Goal: Information Seeking & Learning: Check status

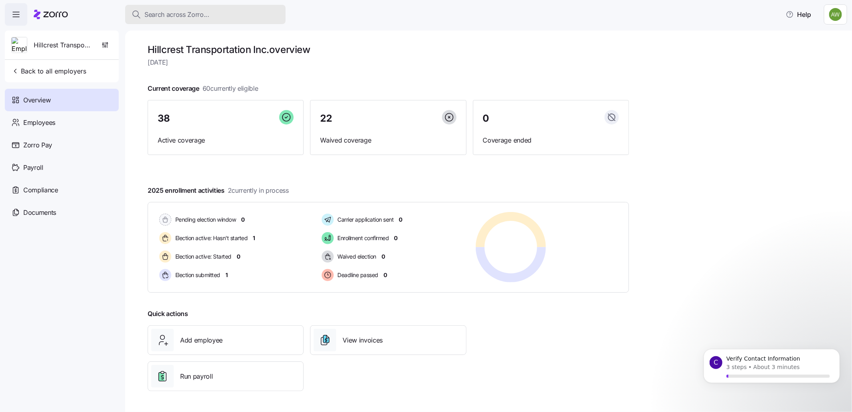
click at [168, 17] on span "Search across Zorro..." at bounding box center [176, 15] width 65 height 10
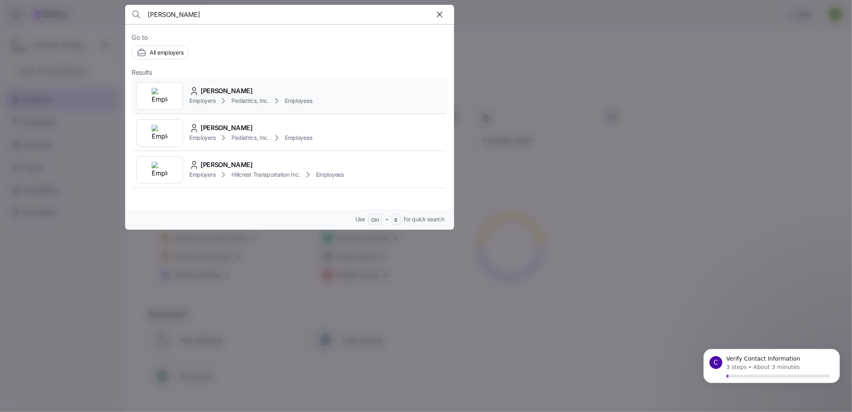
type input "[PERSON_NAME]"
click at [193, 91] on icon at bounding box center [194, 91] width 10 height 10
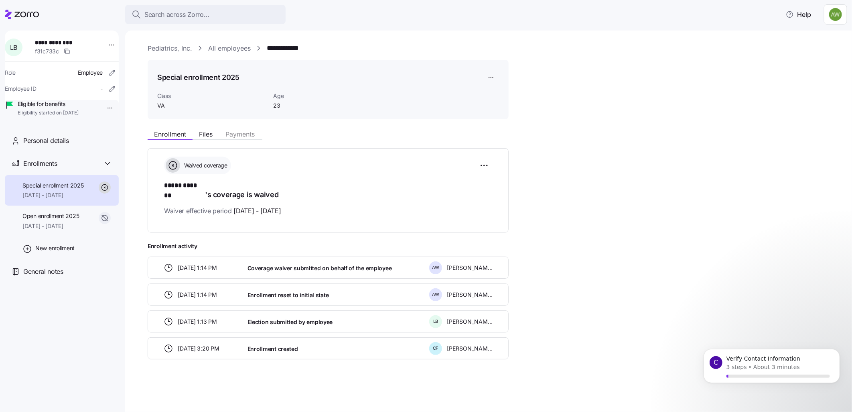
click at [45, 199] on span "[DATE] - [DATE]" at bounding box center [52, 195] width 61 height 8
click at [55, 222] on div "Open enrollment 2025 [DATE] - [DATE]" at bounding box center [62, 220] width 114 height 31
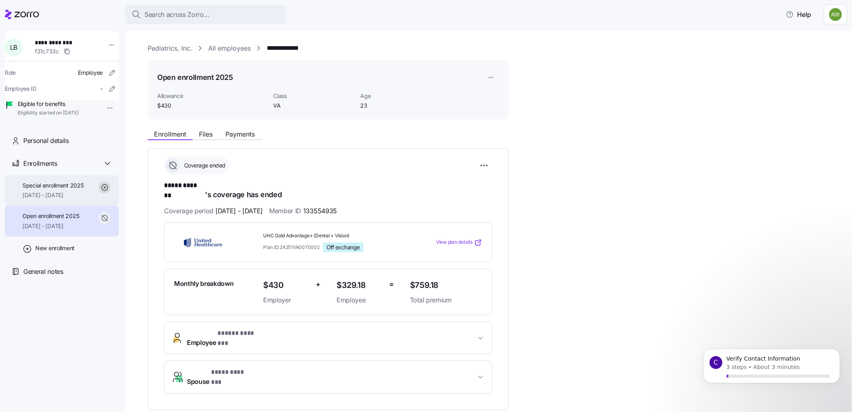
click at [47, 189] on span "Special enrollment 2025" at bounding box center [52, 185] width 61 height 8
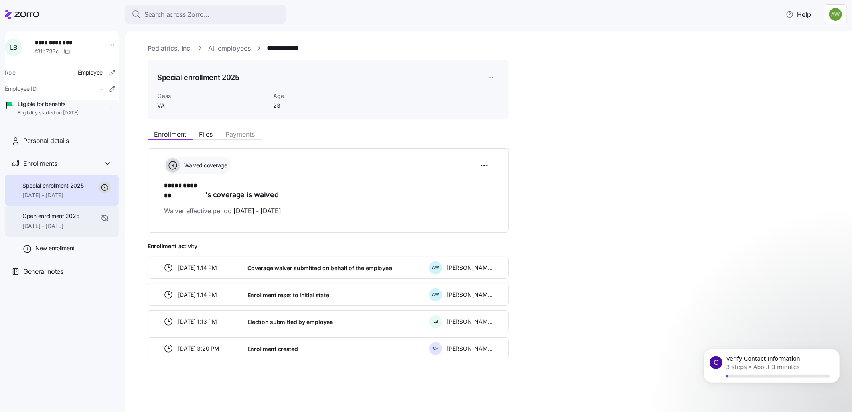
click at [41, 220] on span "Open enrollment 2025" at bounding box center [50, 216] width 57 height 8
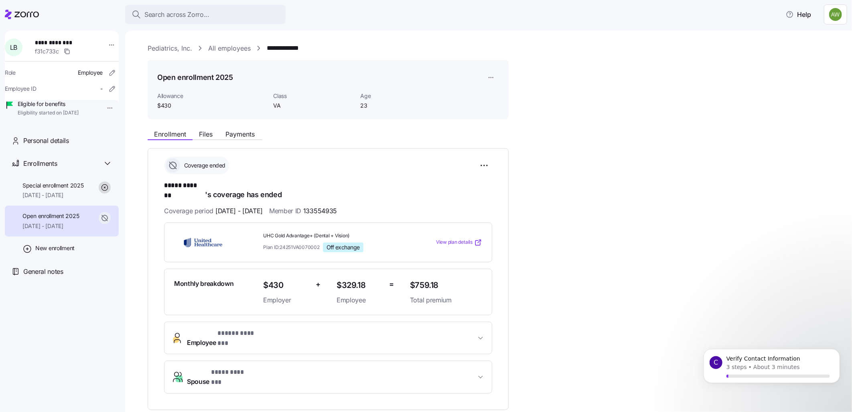
click at [41, 220] on span "Open enrollment 2025" at bounding box center [50, 216] width 57 height 8
click at [167, 137] on span "Enrollment" at bounding box center [170, 134] width 32 height 6
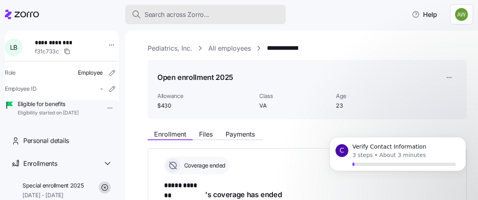
click at [173, 11] on span "Search across Zorro..." at bounding box center [176, 15] width 65 height 10
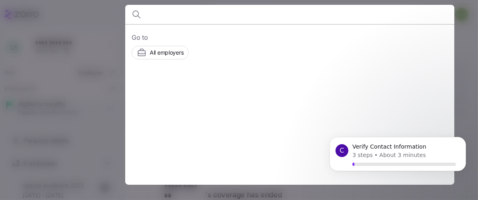
click at [238, 24] on div at bounding box center [290, 24] width 348 height 0
click at [161, 17] on input at bounding box center [250, 14] width 205 height 19
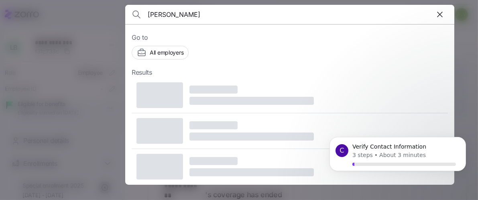
type input "[PERSON_NAME]"
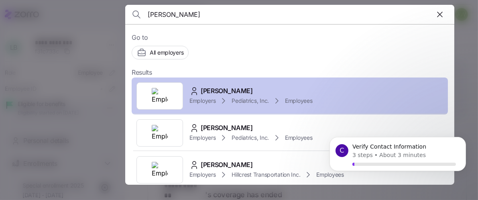
click at [176, 102] on div at bounding box center [159, 95] width 47 height 27
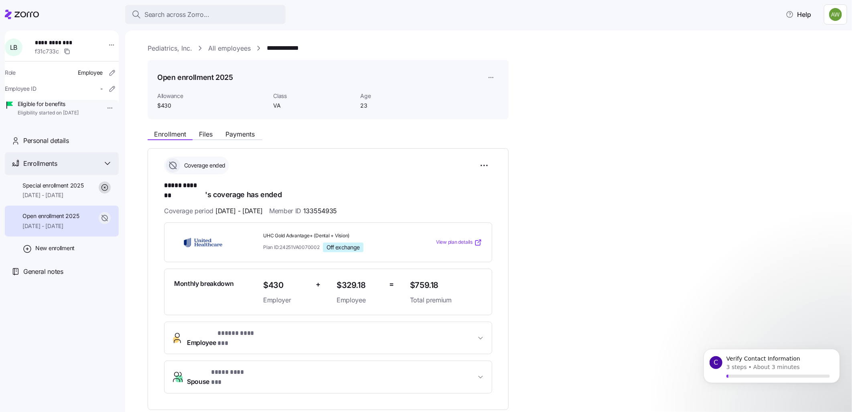
click at [41, 169] on span "Enrollments" at bounding box center [40, 164] width 34 height 10
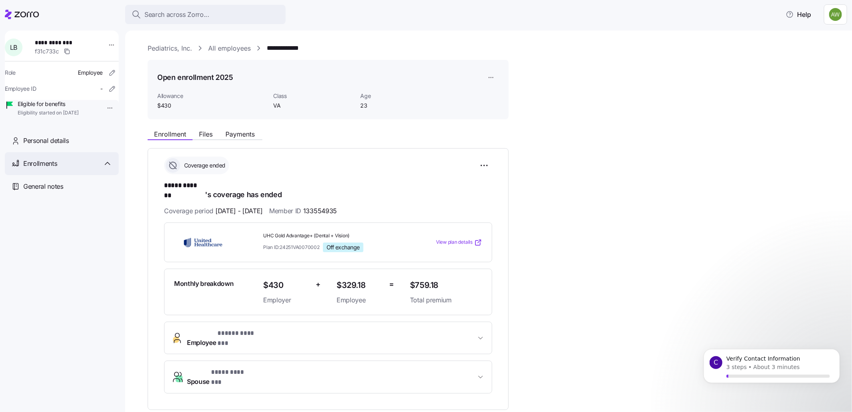
click at [40, 169] on div "Enrollments" at bounding box center [62, 163] width 114 height 23
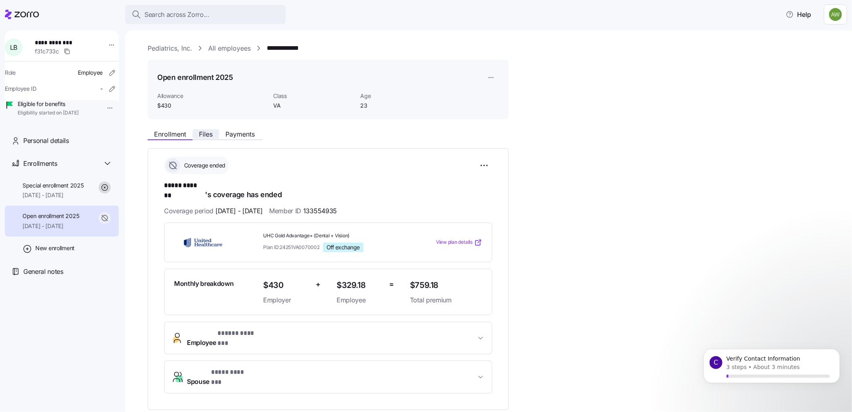
click at [198, 133] on button "Files" at bounding box center [206, 134] width 26 height 10
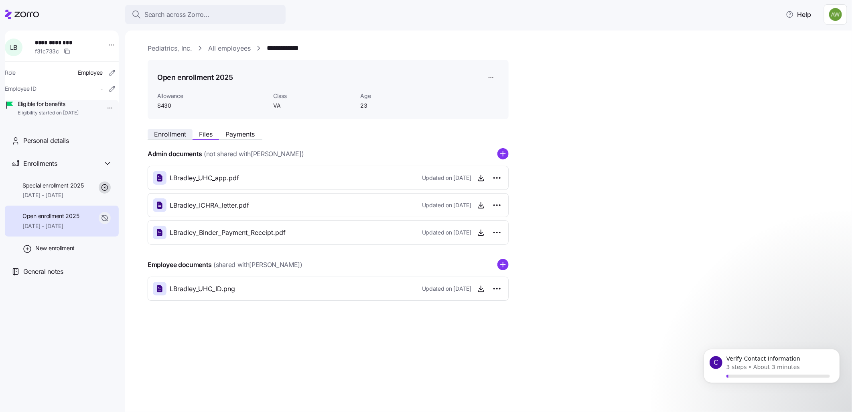
click at [169, 134] on span "Enrollment" at bounding box center [170, 134] width 32 height 6
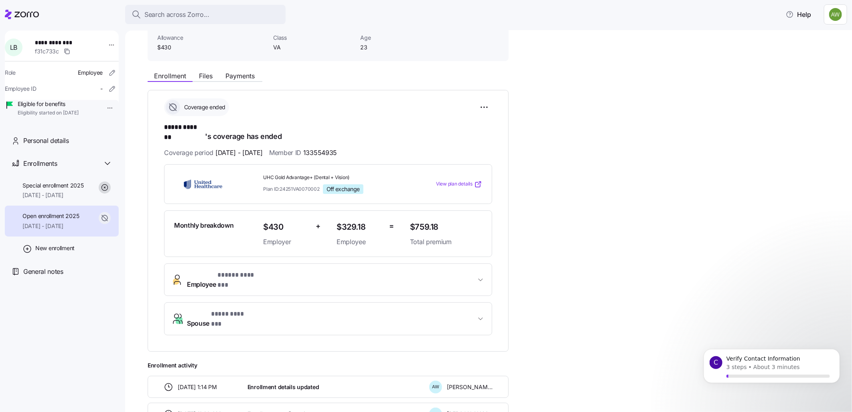
scroll to position [59, 0]
click at [304, 199] on button "Employee * ***** ******* *" at bounding box center [328, 279] width 327 height 32
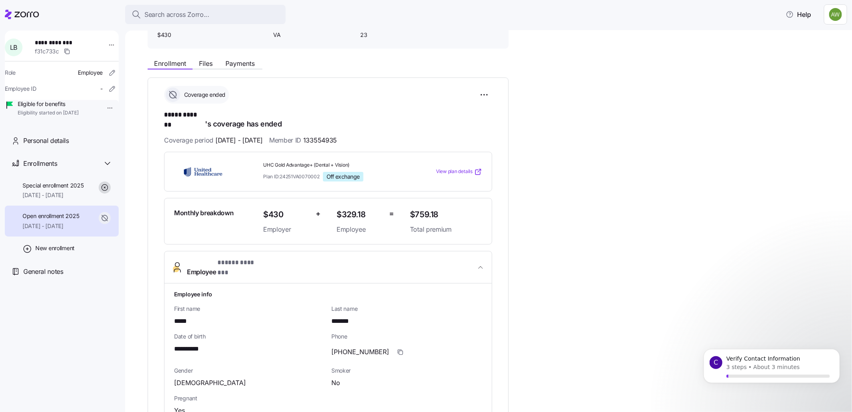
scroll to position [69, 0]
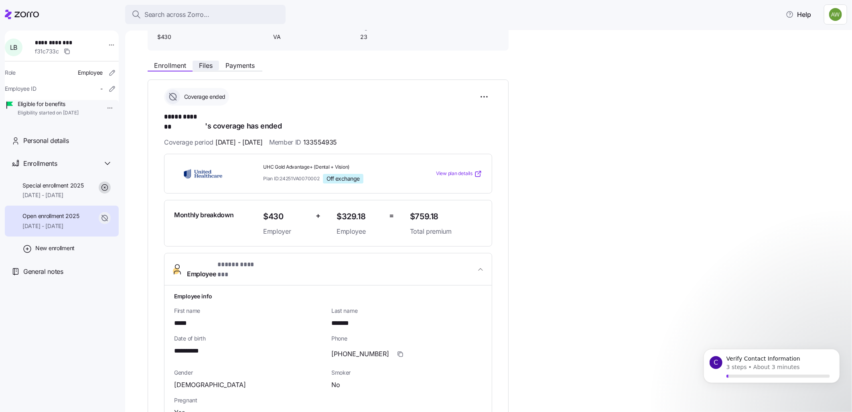
click at [205, 63] on span "Files" at bounding box center [206, 65] width 14 height 6
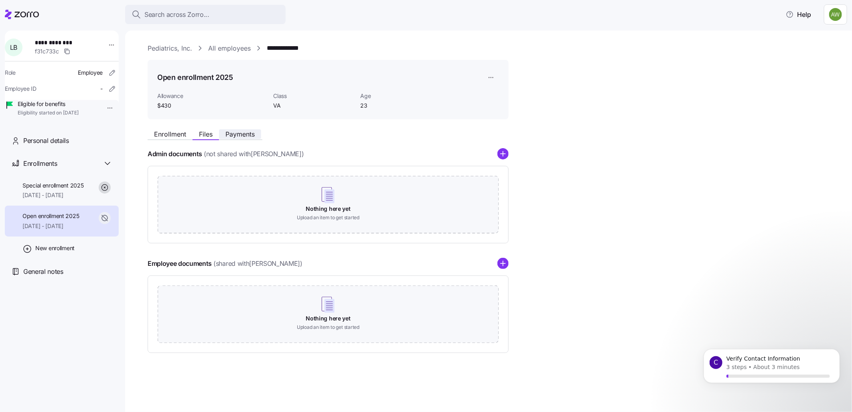
click at [238, 132] on span "Payments" at bounding box center [240, 134] width 29 height 6
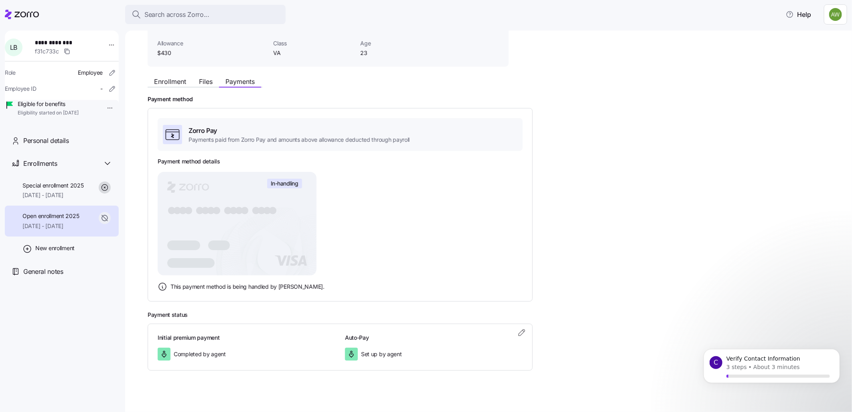
scroll to position [57, 0]
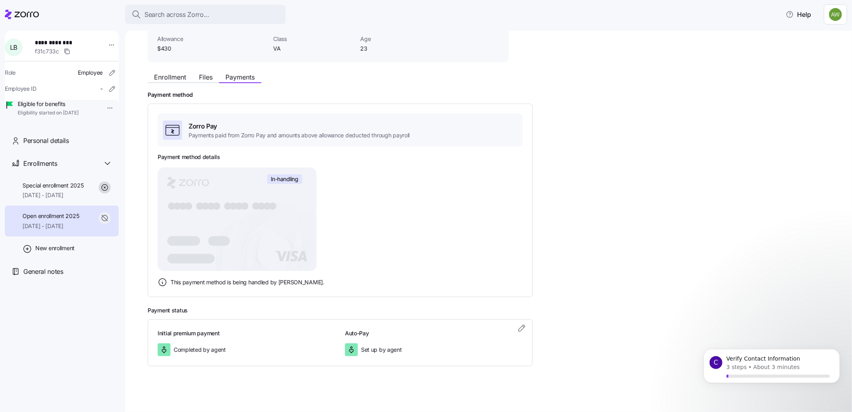
click at [263, 199] on rect at bounding box center [237, 219] width 159 height 104
click at [279, 179] on span "In-handling" at bounding box center [285, 178] width 28 height 7
click at [238, 81] on button "Payments" at bounding box center [240, 77] width 42 height 10
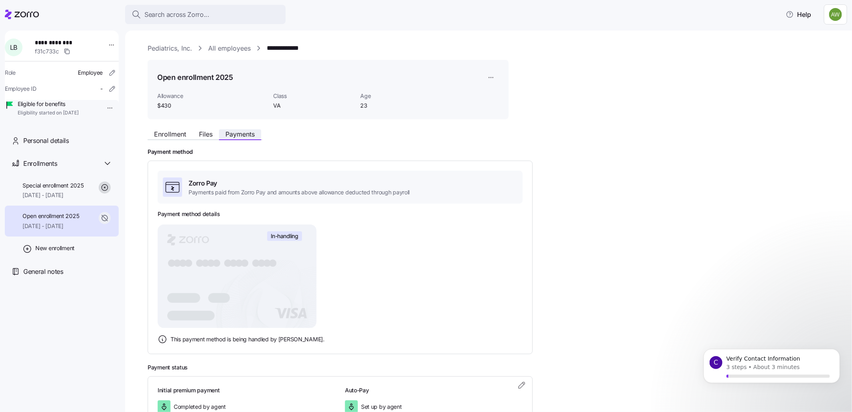
click at [233, 137] on span "Payments" at bounding box center [240, 134] width 29 height 6
click at [47, 189] on span "Special enrollment 2025" at bounding box center [52, 185] width 61 height 8
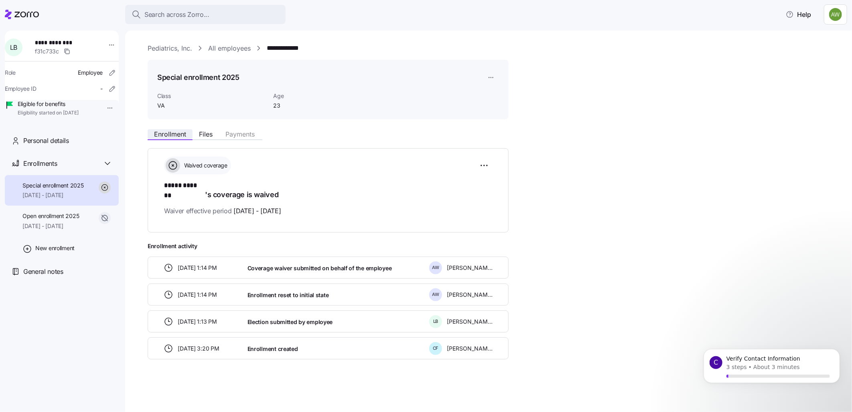
click at [163, 134] on span "Enrollment" at bounding box center [170, 134] width 32 height 6
click at [46, 199] on span "Open enrollment 2025" at bounding box center [50, 216] width 57 height 8
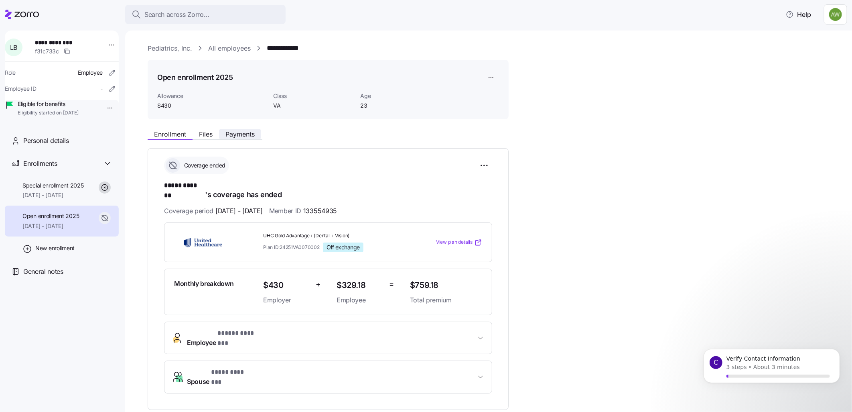
click at [243, 135] on span "Payments" at bounding box center [240, 134] width 29 height 6
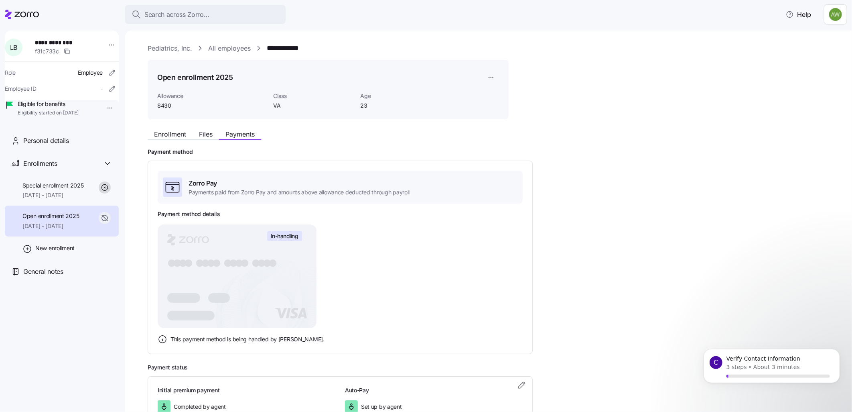
click at [243, 135] on span "Payments" at bounding box center [240, 134] width 29 height 6
click at [244, 199] on tspan "●" at bounding box center [244, 263] width 9 height 12
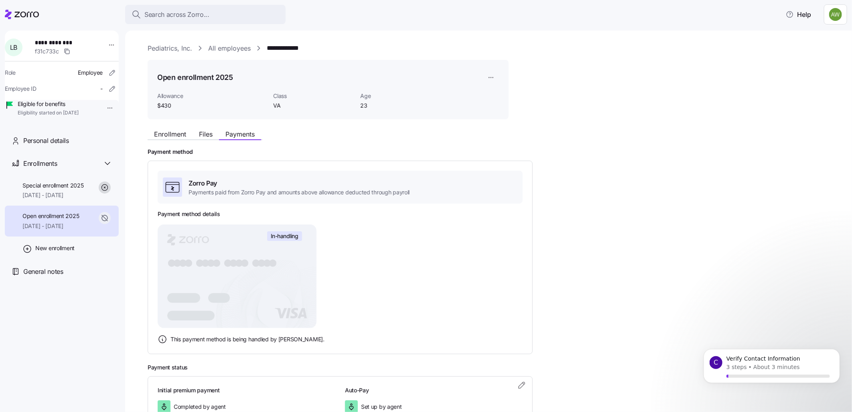
drag, startPoint x: 244, startPoint y: 260, endPoint x: 327, endPoint y: 244, distance: 84.6
click at [309, 199] on rect at bounding box center [237, 276] width 159 height 104
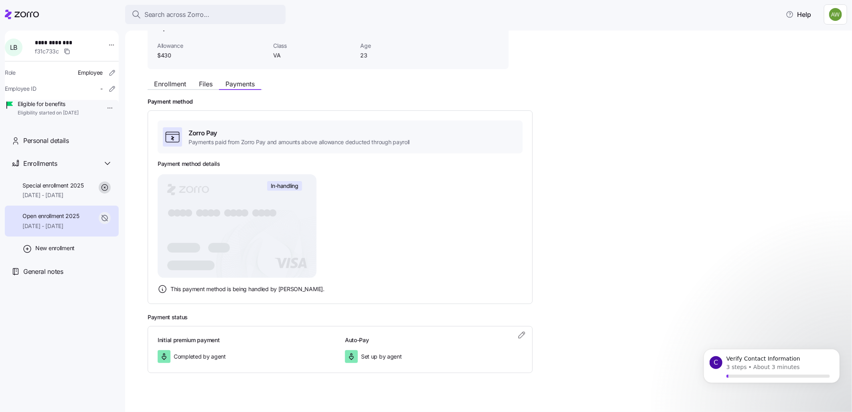
scroll to position [54, 0]
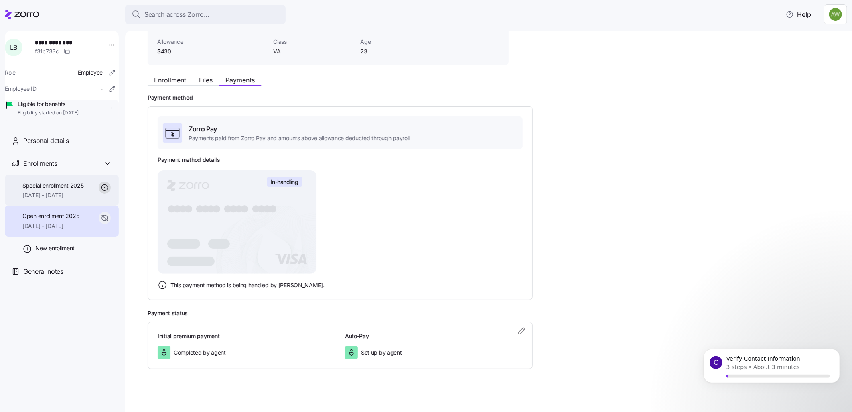
click at [55, 199] on span "[DATE] - [DATE]" at bounding box center [52, 195] width 61 height 8
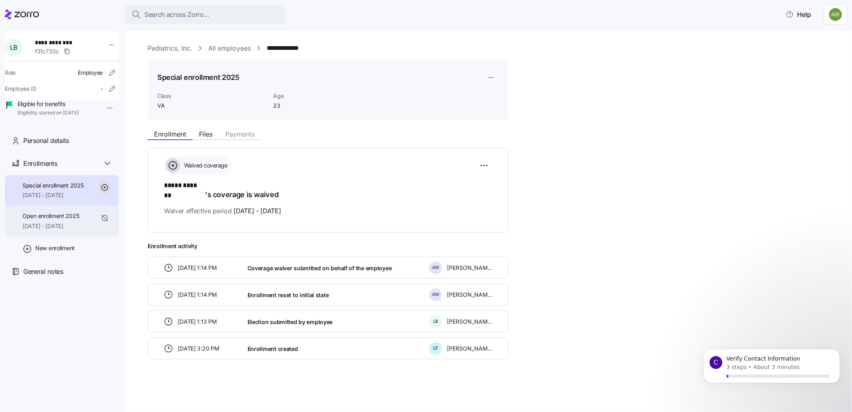
click at [40, 220] on span "Open enrollment 2025" at bounding box center [50, 216] width 57 height 8
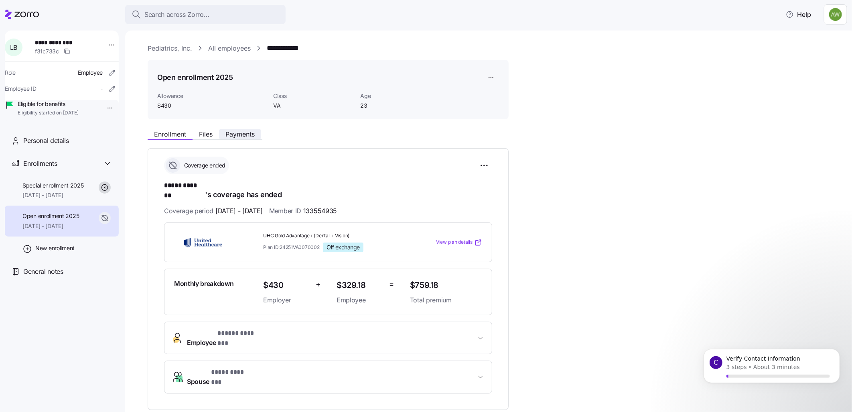
click at [239, 134] on span "Payments" at bounding box center [240, 134] width 29 height 6
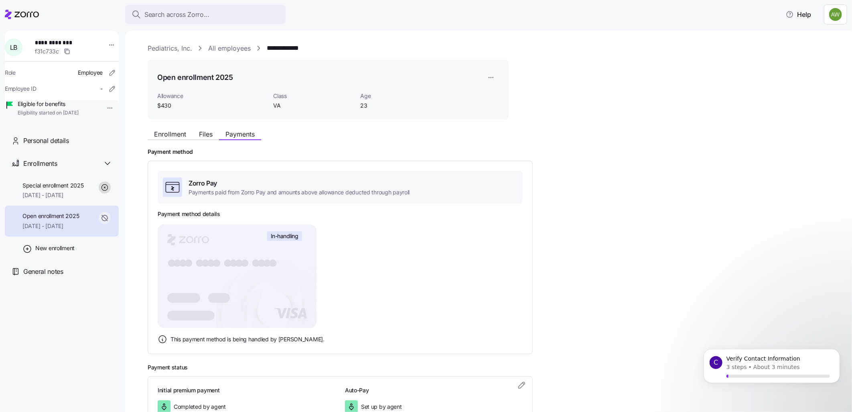
click at [276, 246] on rect at bounding box center [237, 276] width 159 height 104
click at [55, 189] on span "Special enrollment 2025" at bounding box center [52, 185] width 61 height 8
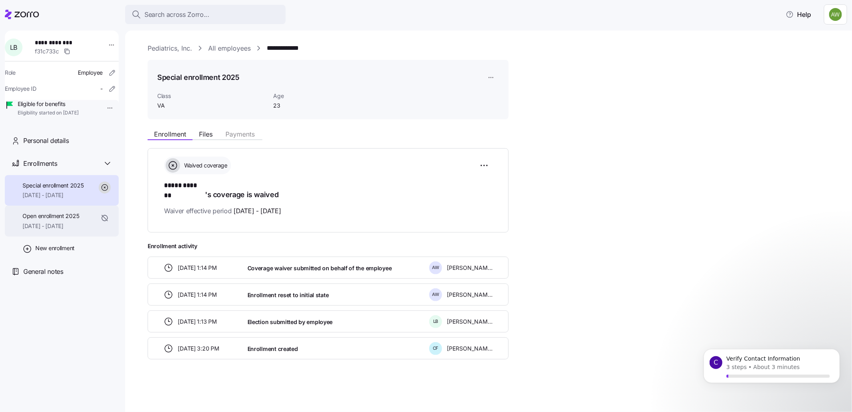
click at [43, 230] on span "[DATE] - [DATE]" at bounding box center [50, 226] width 57 height 8
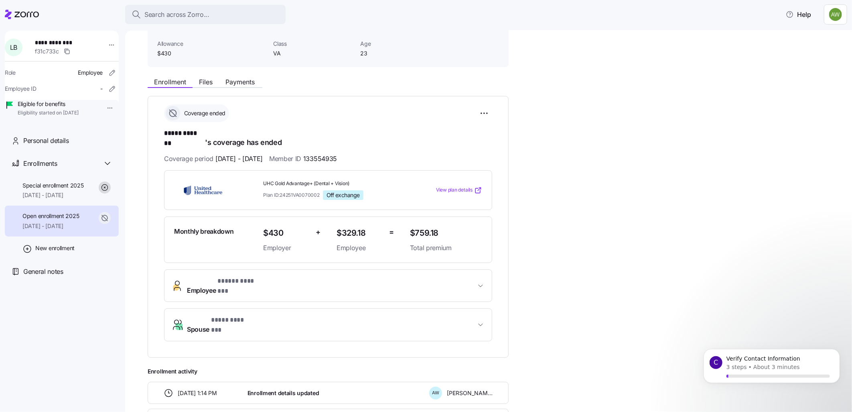
scroll to position [8, 0]
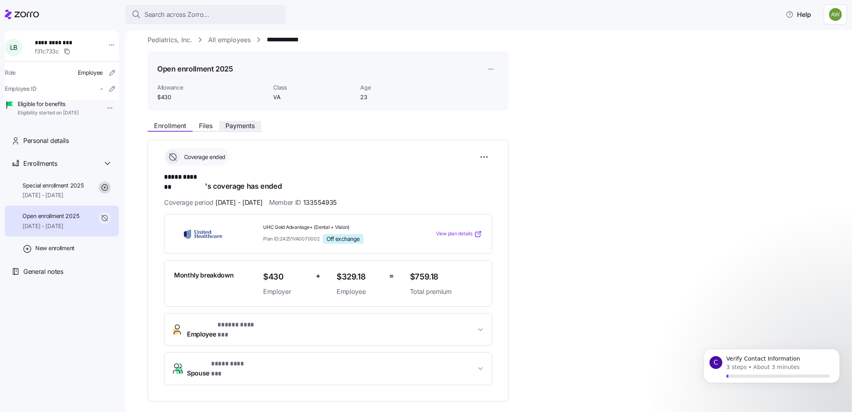
click at [243, 126] on span "Payments" at bounding box center [240, 125] width 29 height 6
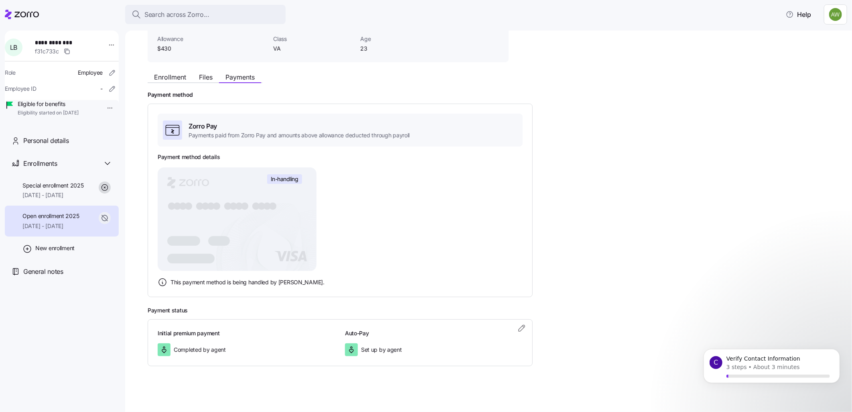
scroll to position [59, 0]
click at [43, 220] on span "Open enrollment 2025" at bounding box center [50, 216] width 57 height 8
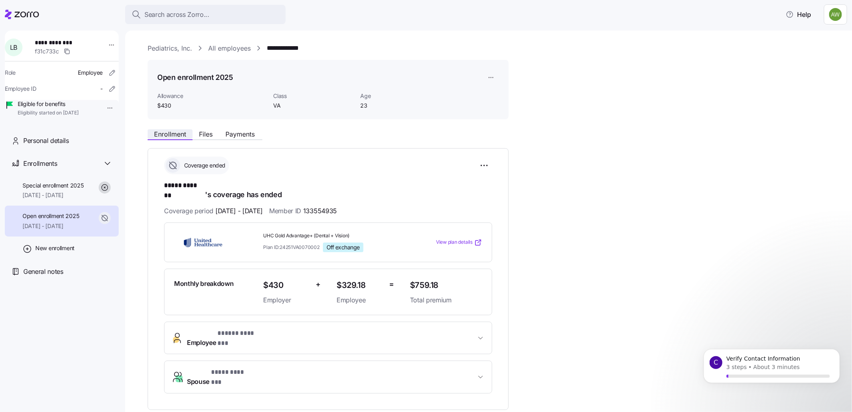
click at [172, 134] on span "Enrollment" at bounding box center [170, 134] width 32 height 6
click at [235, 134] on span "Payments" at bounding box center [240, 134] width 29 height 6
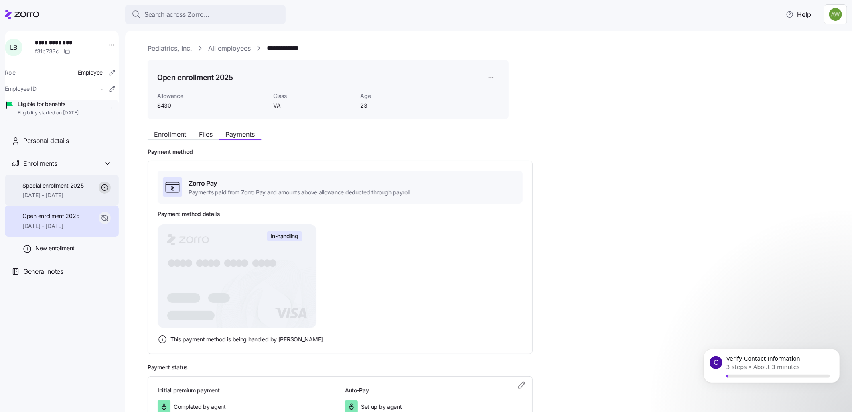
click at [61, 189] on span "Special enrollment 2025" at bounding box center [52, 185] width 61 height 8
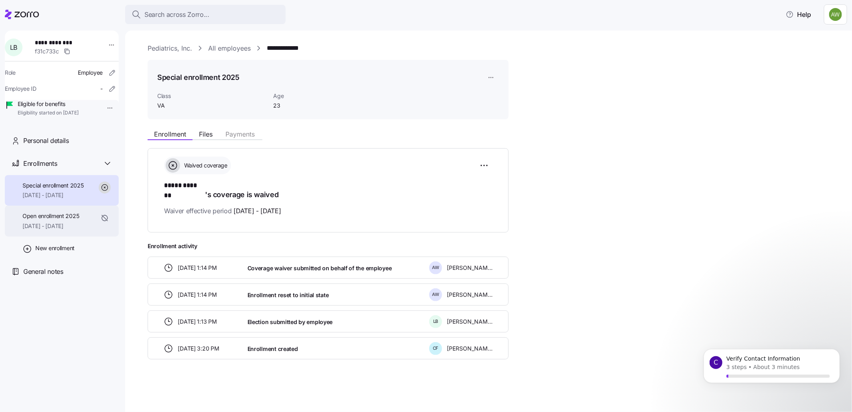
click at [51, 230] on div "Open enrollment 2025 [DATE] - [DATE]" at bounding box center [50, 221] width 57 height 18
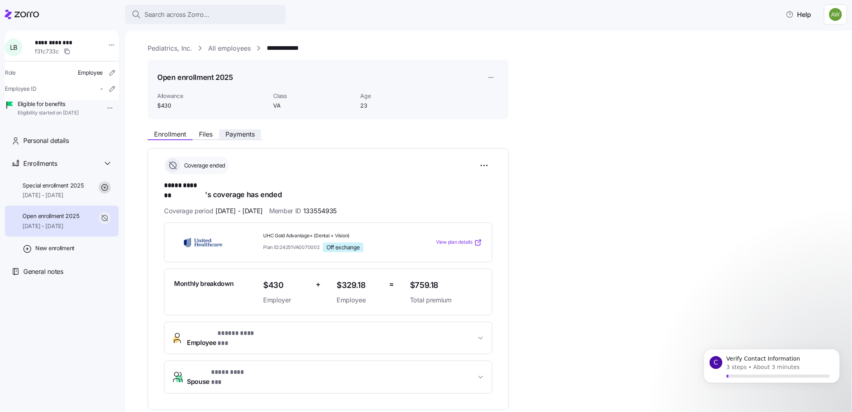
click at [238, 134] on span "Payments" at bounding box center [240, 134] width 29 height 6
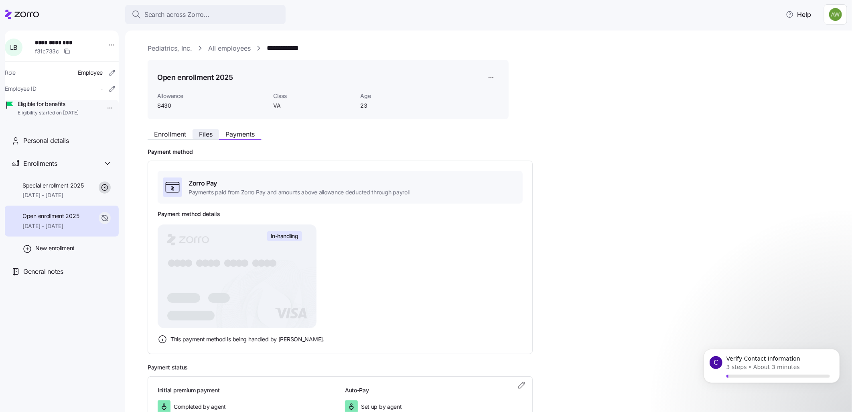
click at [207, 130] on button "Files" at bounding box center [206, 134] width 26 height 10
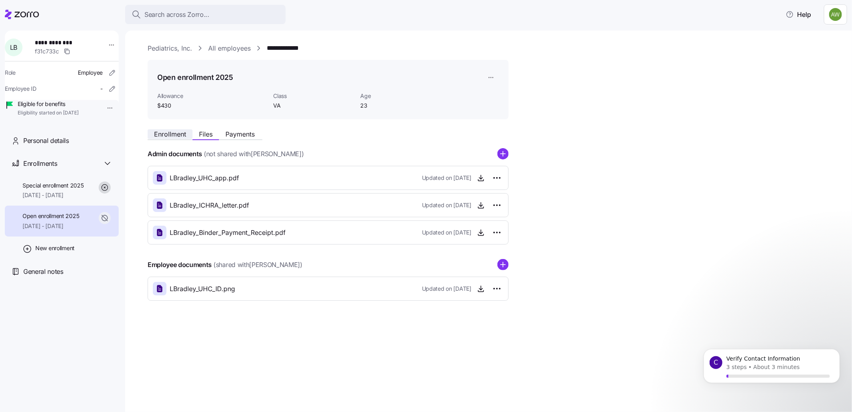
click at [167, 132] on span "Enrollment" at bounding box center [170, 134] width 32 height 6
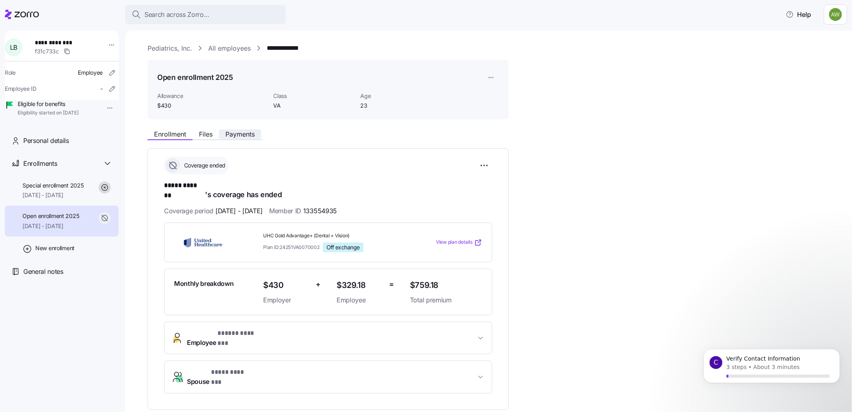
click at [237, 132] on span "Payments" at bounding box center [240, 134] width 29 height 6
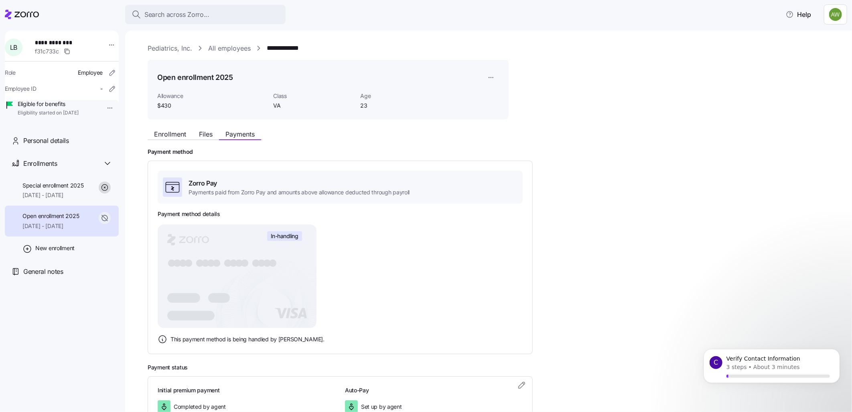
click at [279, 47] on link "**********" at bounding box center [288, 48] width 42 height 10
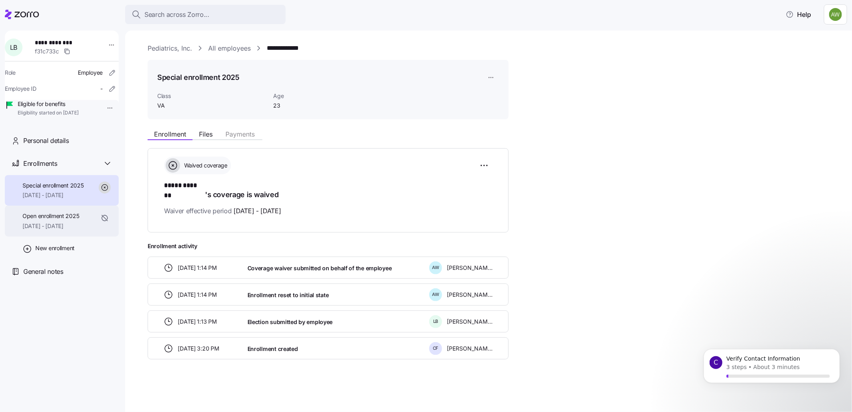
click at [49, 230] on span "[DATE] - [DATE]" at bounding box center [50, 226] width 57 height 8
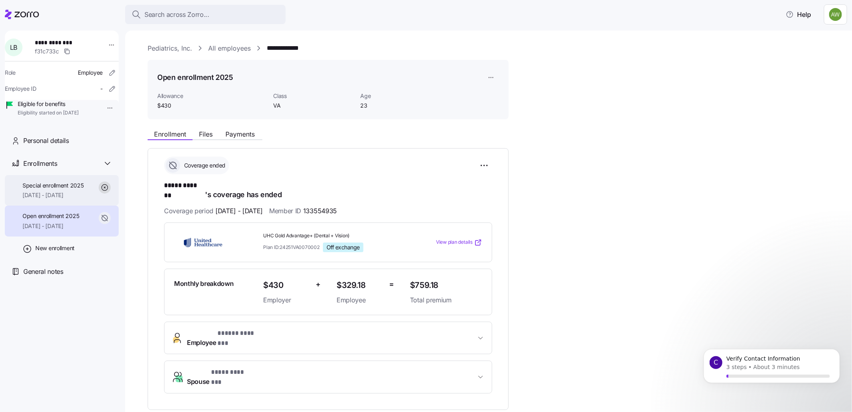
click at [45, 189] on span "Special enrollment 2025" at bounding box center [52, 185] width 61 height 8
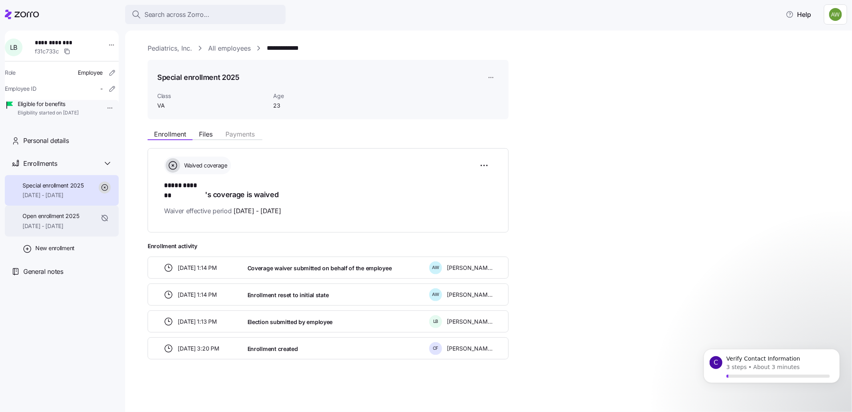
click at [46, 220] on span "Open enrollment 2025" at bounding box center [50, 216] width 57 height 8
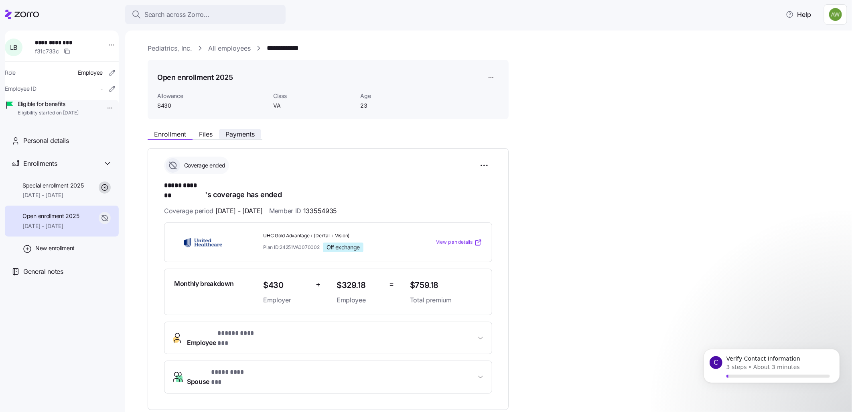
click at [239, 133] on span "Payments" at bounding box center [240, 134] width 29 height 6
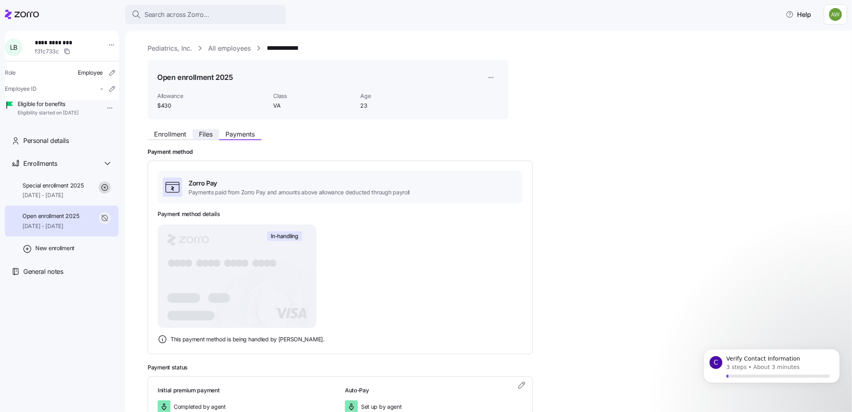
click at [207, 135] on span "Files" at bounding box center [206, 134] width 14 height 6
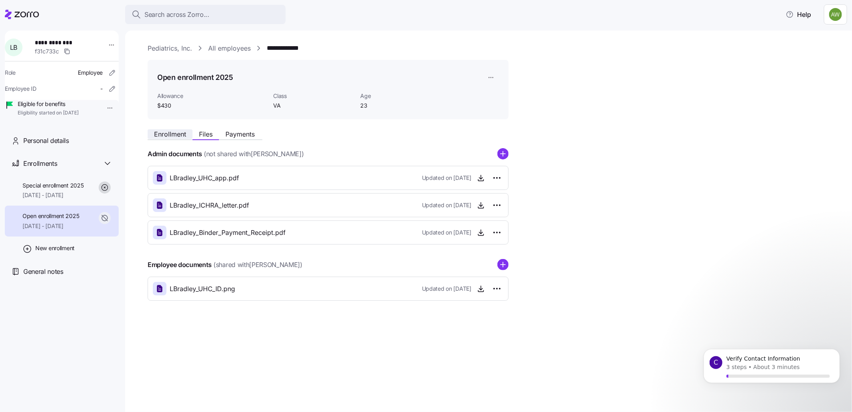
click at [165, 134] on span "Enrollment" at bounding box center [170, 134] width 32 height 6
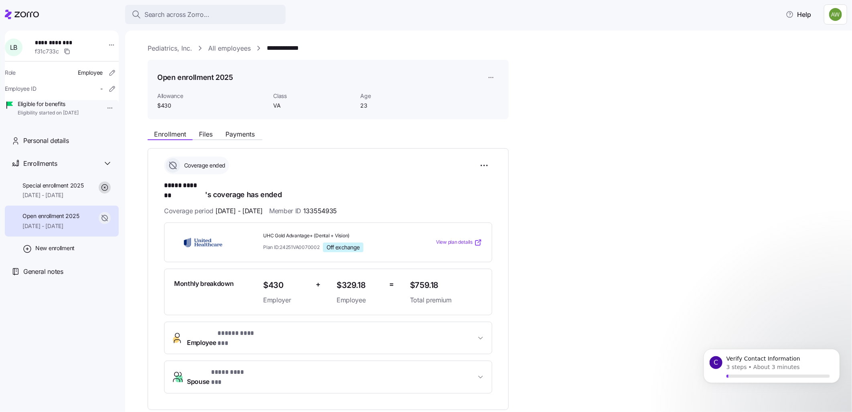
click at [61, 220] on span "Open enrollment 2025" at bounding box center [50, 216] width 57 height 8
click at [63, 199] on span "[DATE] - [DATE]" at bounding box center [52, 195] width 61 height 8
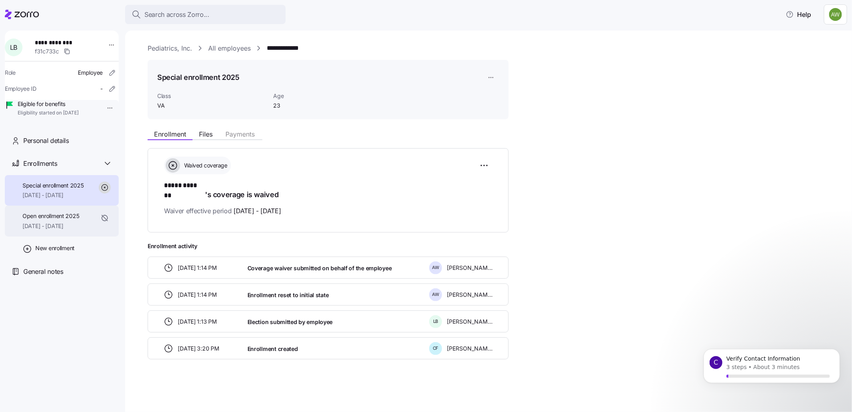
click at [54, 220] on span "Open enrollment 2025" at bounding box center [50, 216] width 57 height 8
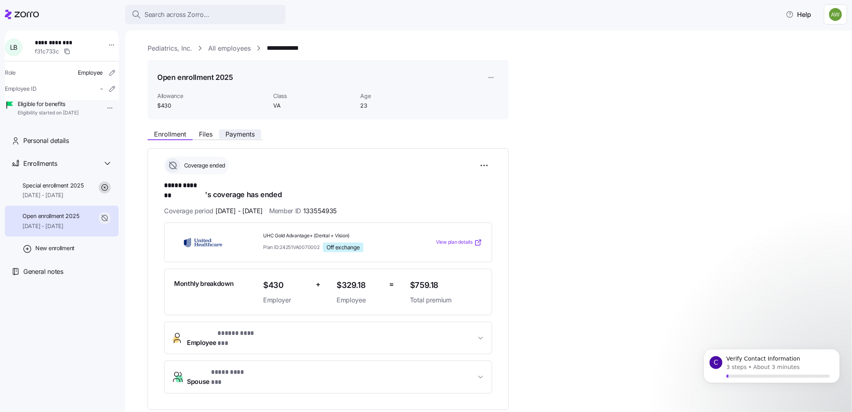
click at [237, 134] on span "Payments" at bounding box center [240, 134] width 29 height 6
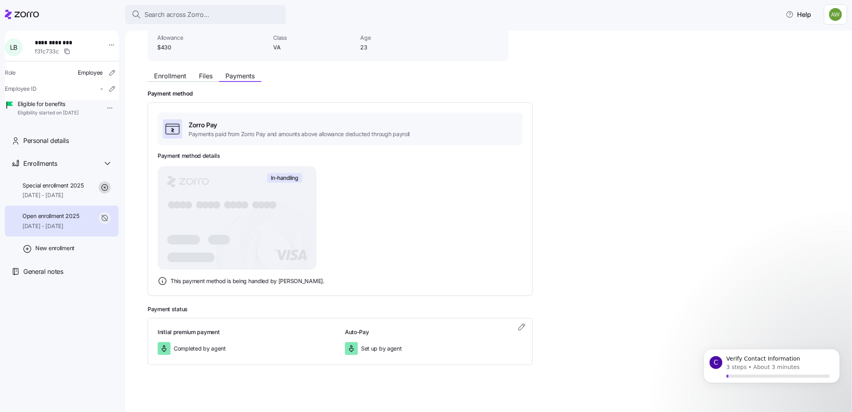
scroll to position [59, 0]
click at [37, 220] on span "Open enrollment 2025" at bounding box center [50, 216] width 57 height 8
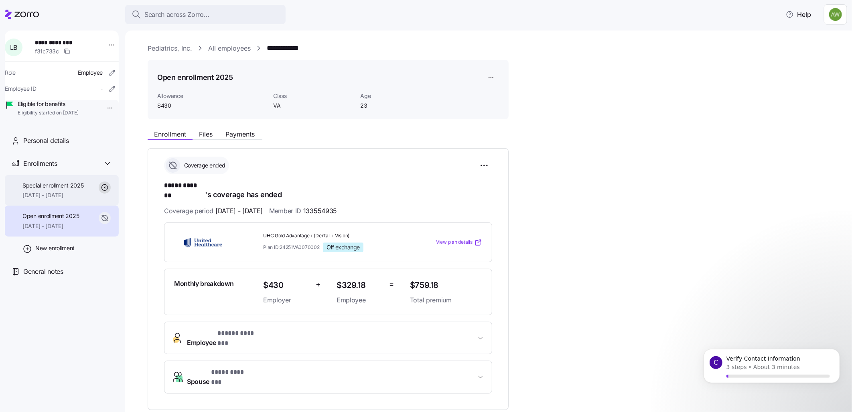
click at [50, 199] on span "[DATE] - [DATE]" at bounding box center [52, 195] width 61 height 8
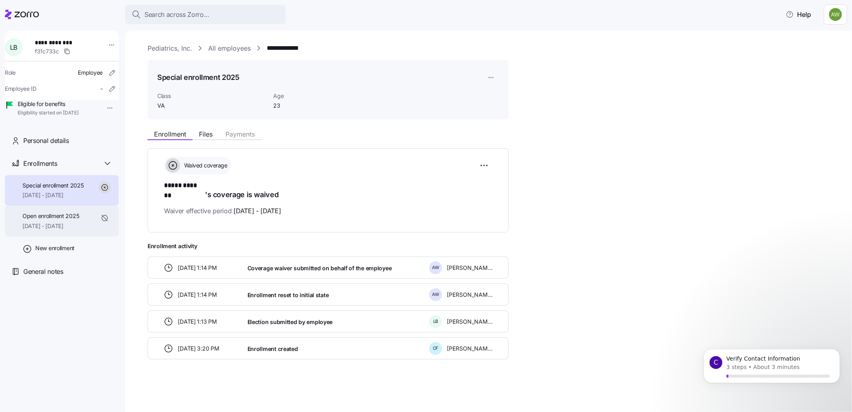
click at [55, 220] on span "Open enrollment 2025" at bounding box center [50, 216] width 57 height 8
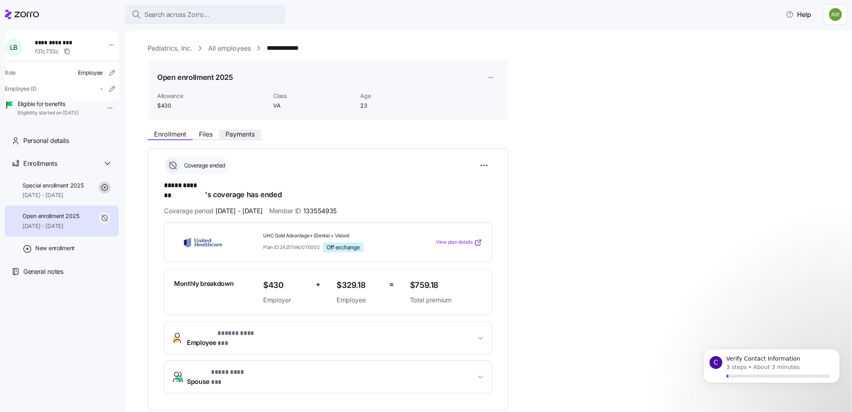
click at [246, 136] on span "Payments" at bounding box center [240, 134] width 29 height 6
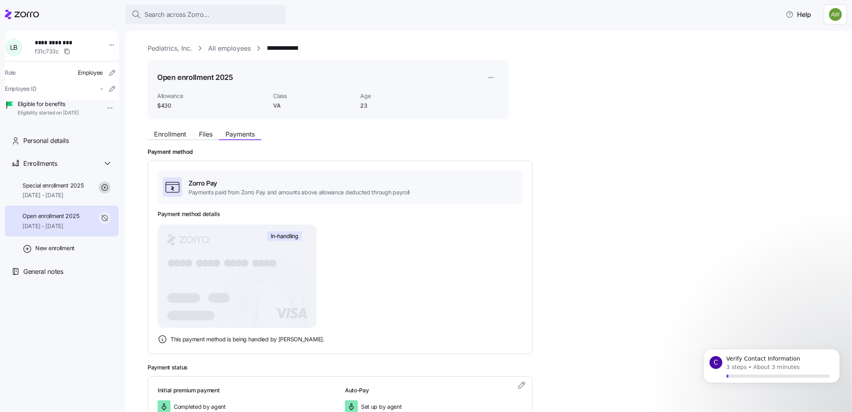
click at [79, 220] on span "Open enrollment 2025" at bounding box center [50, 216] width 57 height 8
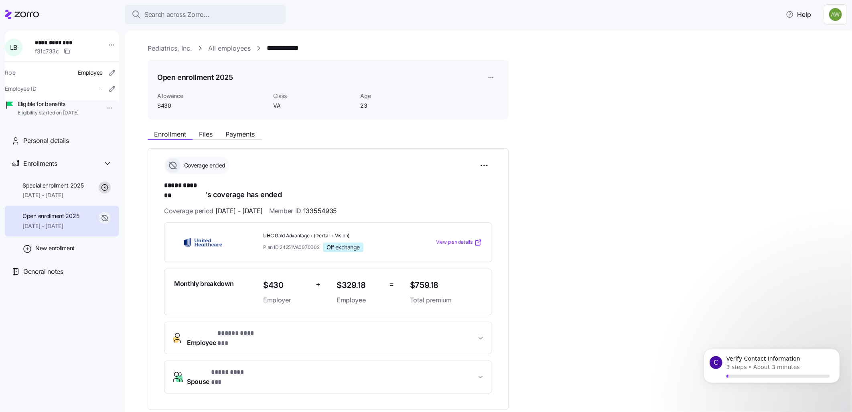
click at [55, 220] on span "Open enrollment 2025" at bounding box center [50, 216] width 57 height 8
click at [49, 220] on span "Open enrollment 2025" at bounding box center [50, 216] width 57 height 8
click at [239, 127] on div "Enrollment Files Payments" at bounding box center [328, 133] width 361 height 14
click at [239, 131] on span "Payments" at bounding box center [240, 134] width 29 height 6
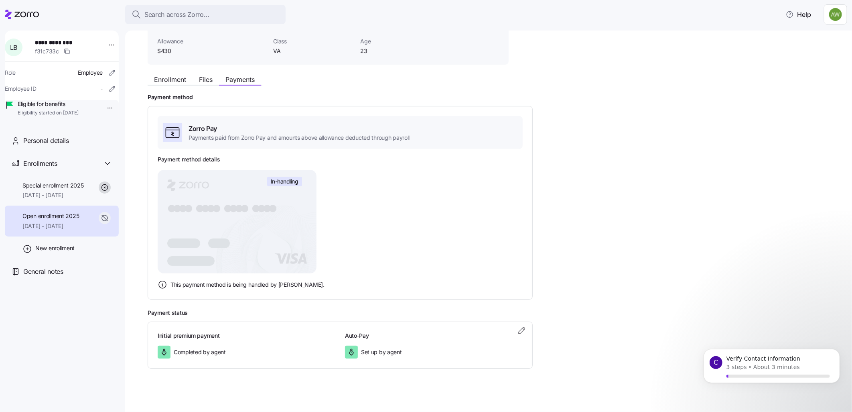
scroll to position [59, 0]
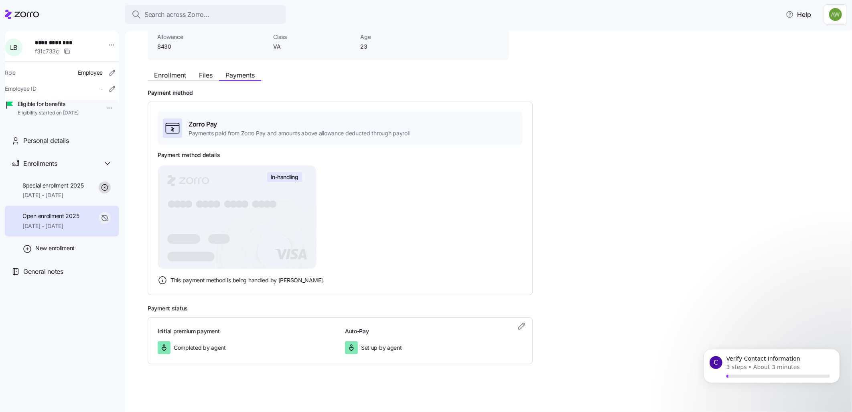
click at [243, 210] on rect at bounding box center [237, 217] width 159 height 104
